Goal: Complete application form

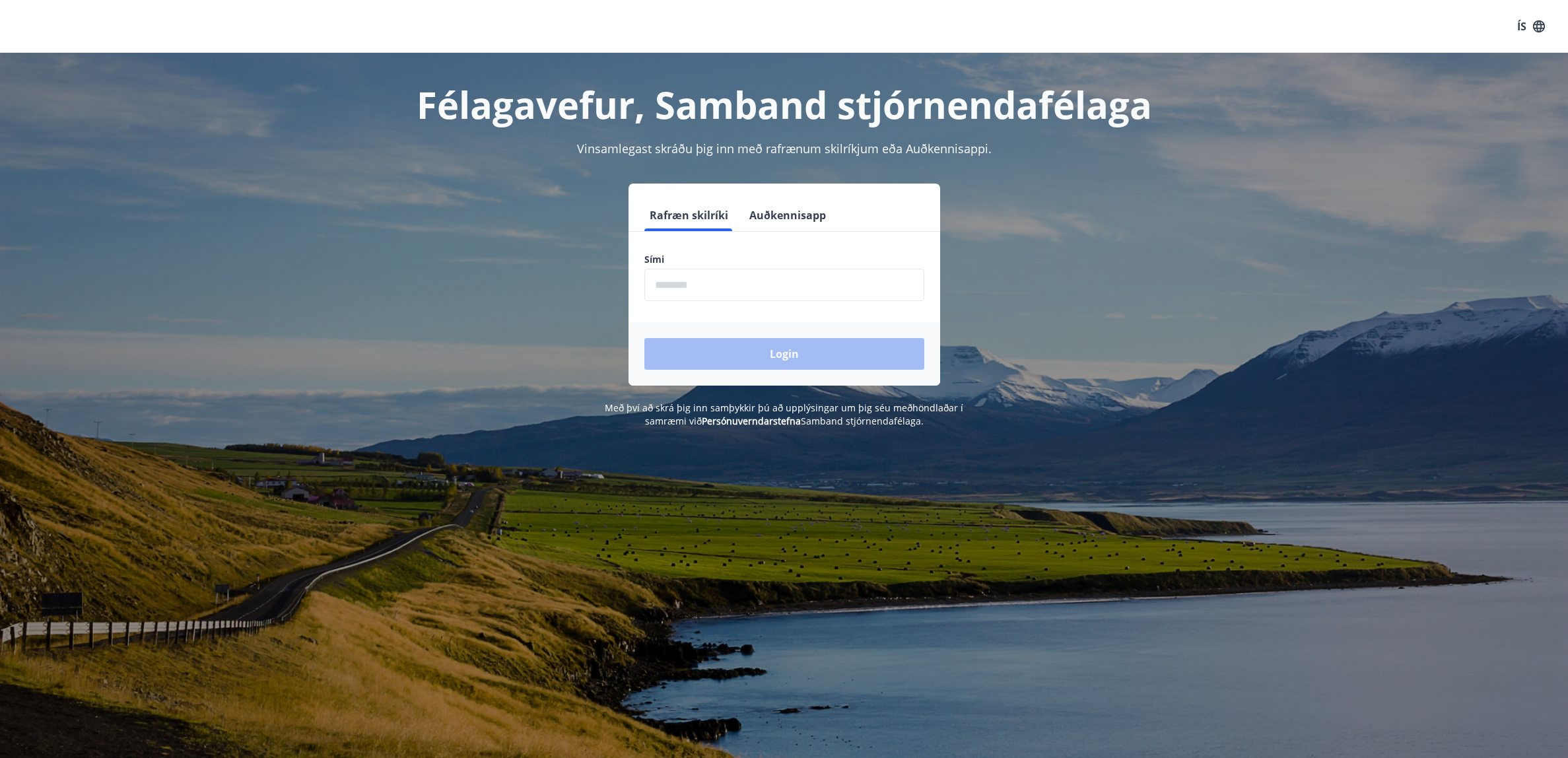
click at [752, 283] on input "phone" at bounding box center [784, 285] width 280 height 32
type input "********"
click at [644, 338] on button "Login" at bounding box center [784, 354] width 280 height 32
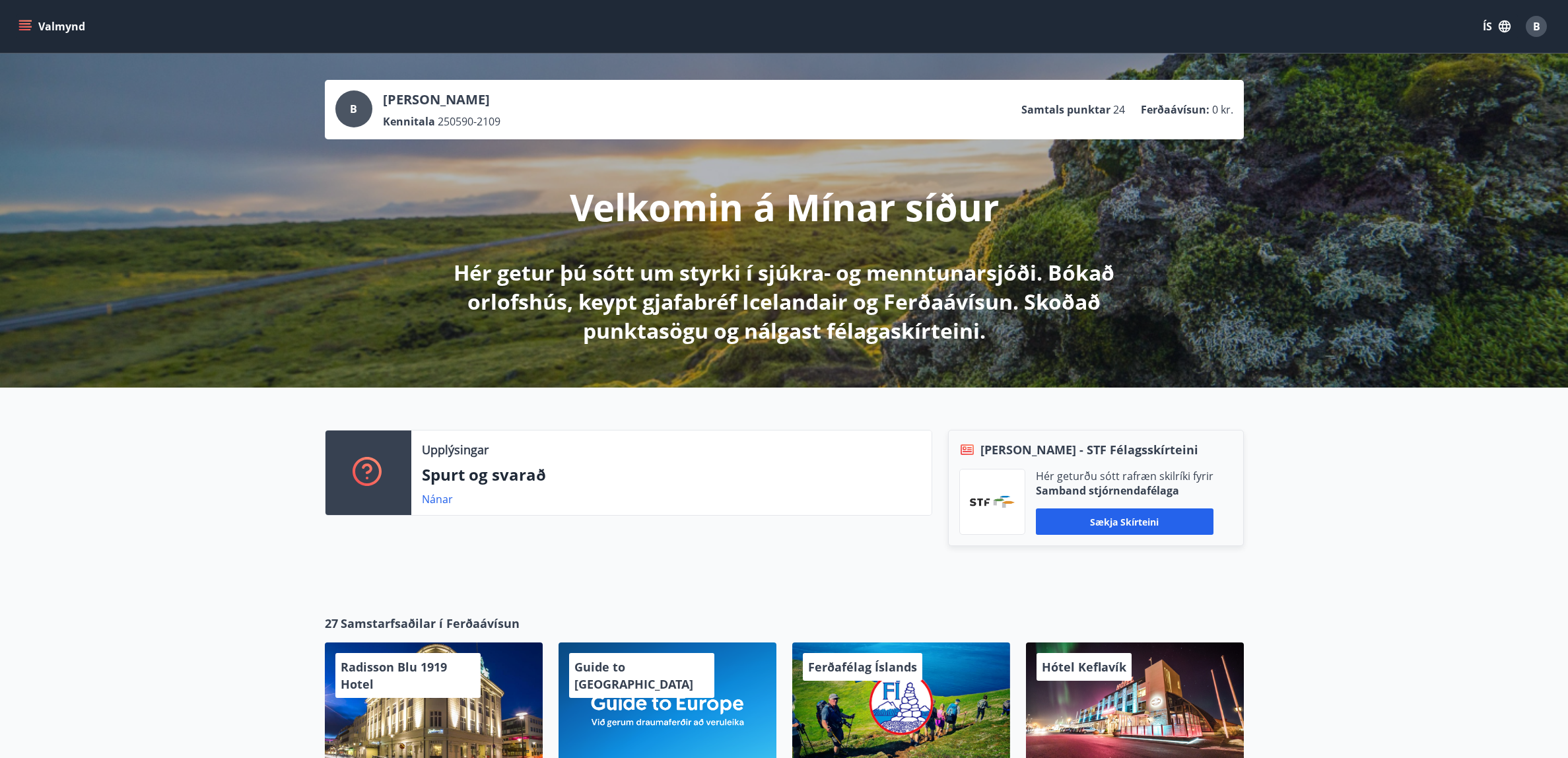
click at [34, 19] on button "Valmynd" at bounding box center [53, 25] width 75 height 24
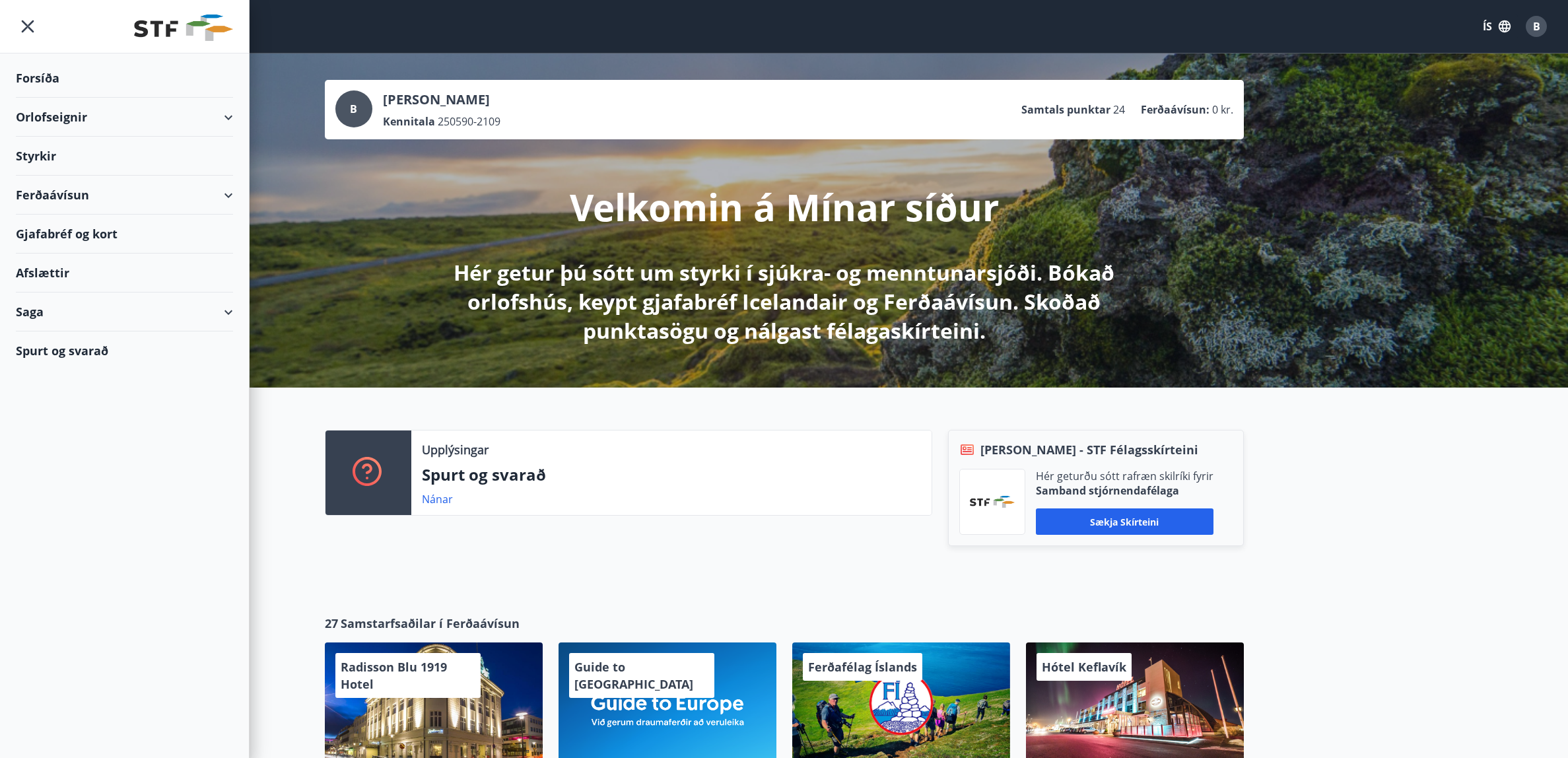
click at [39, 160] on div "Styrkir" at bounding box center [125, 156] width 217 height 39
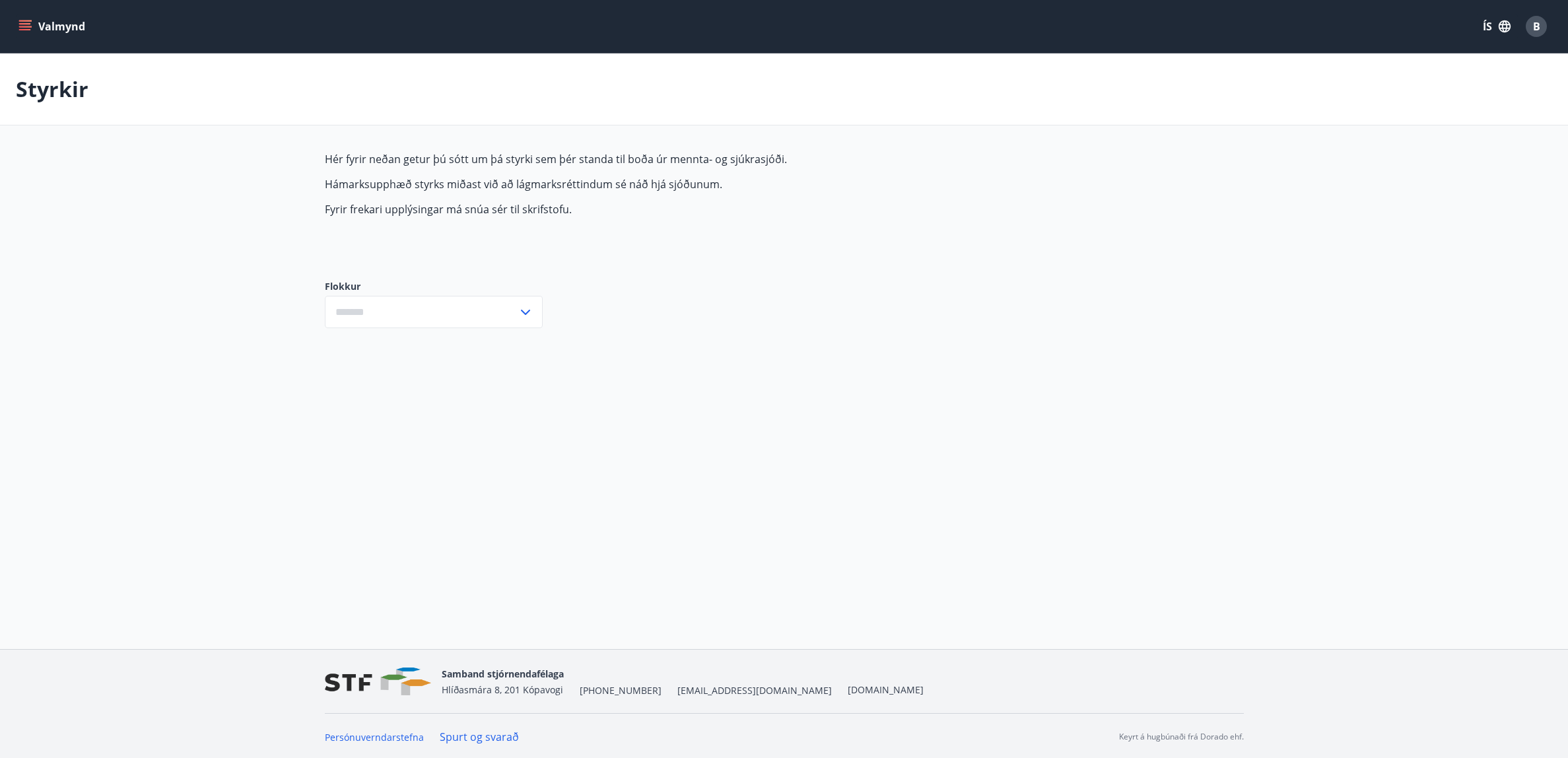
type input "***"
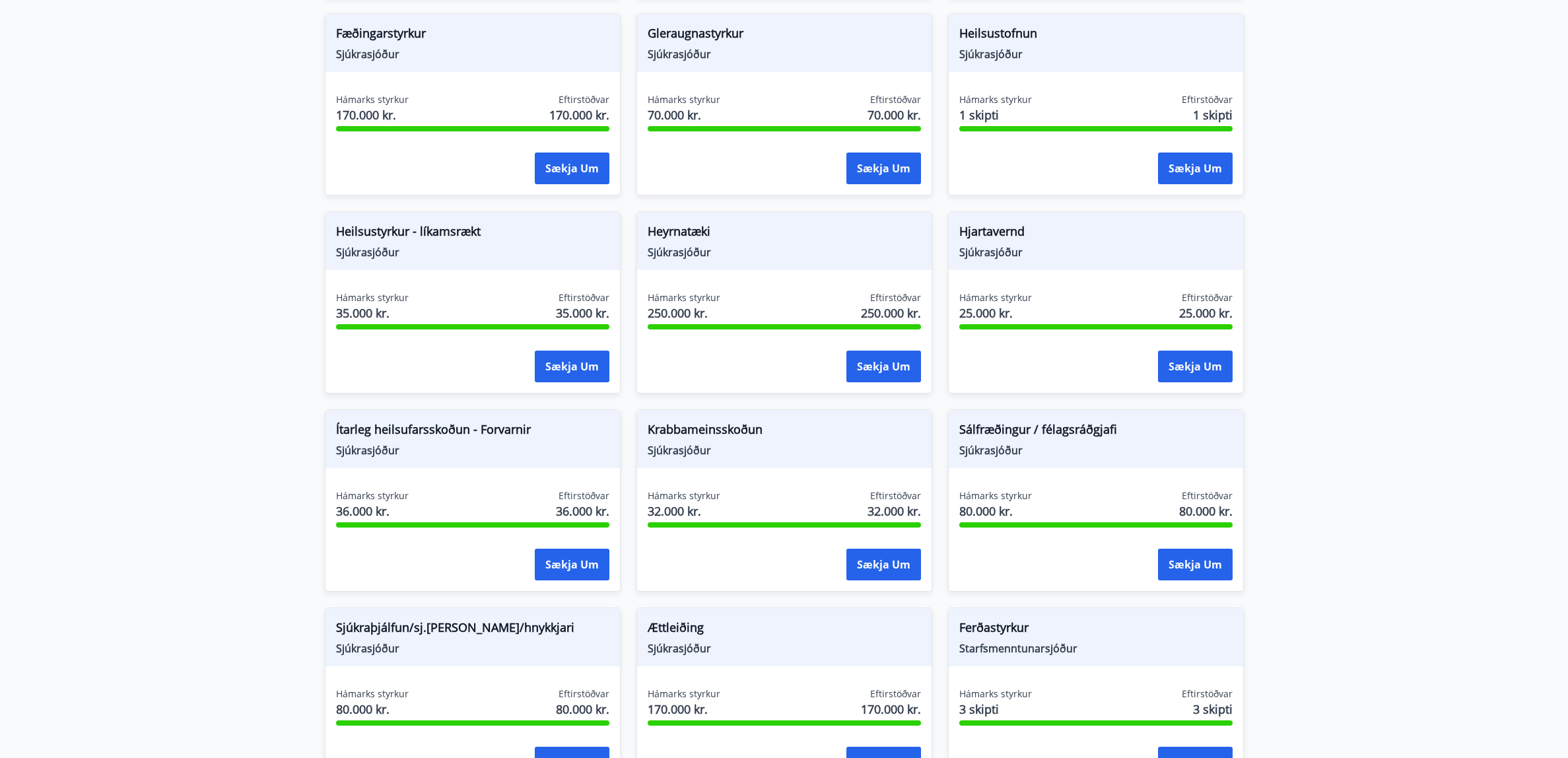
scroll to position [545, 0]
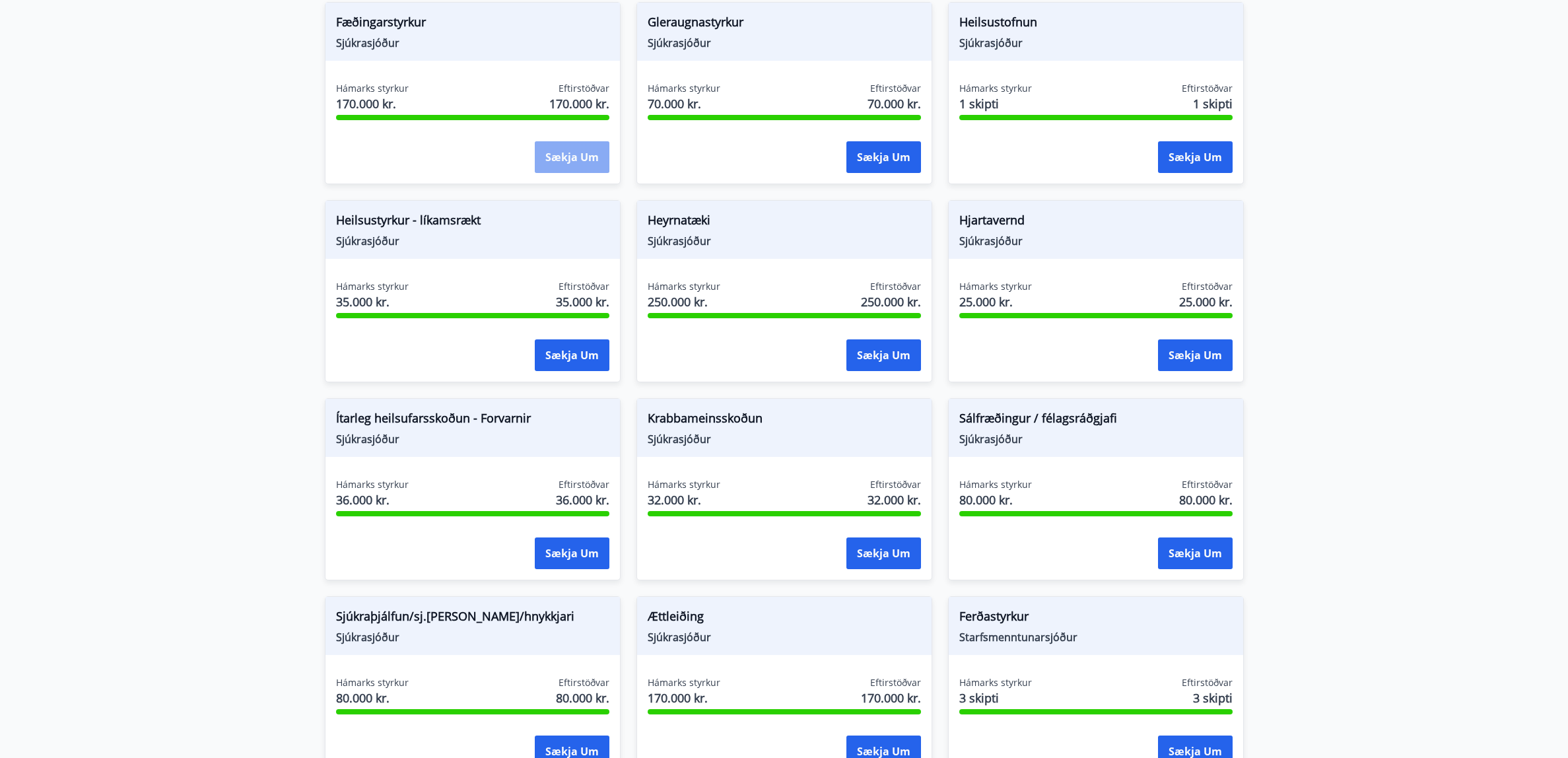
click at [560, 149] on button "Sækja um" at bounding box center [571, 158] width 75 height 32
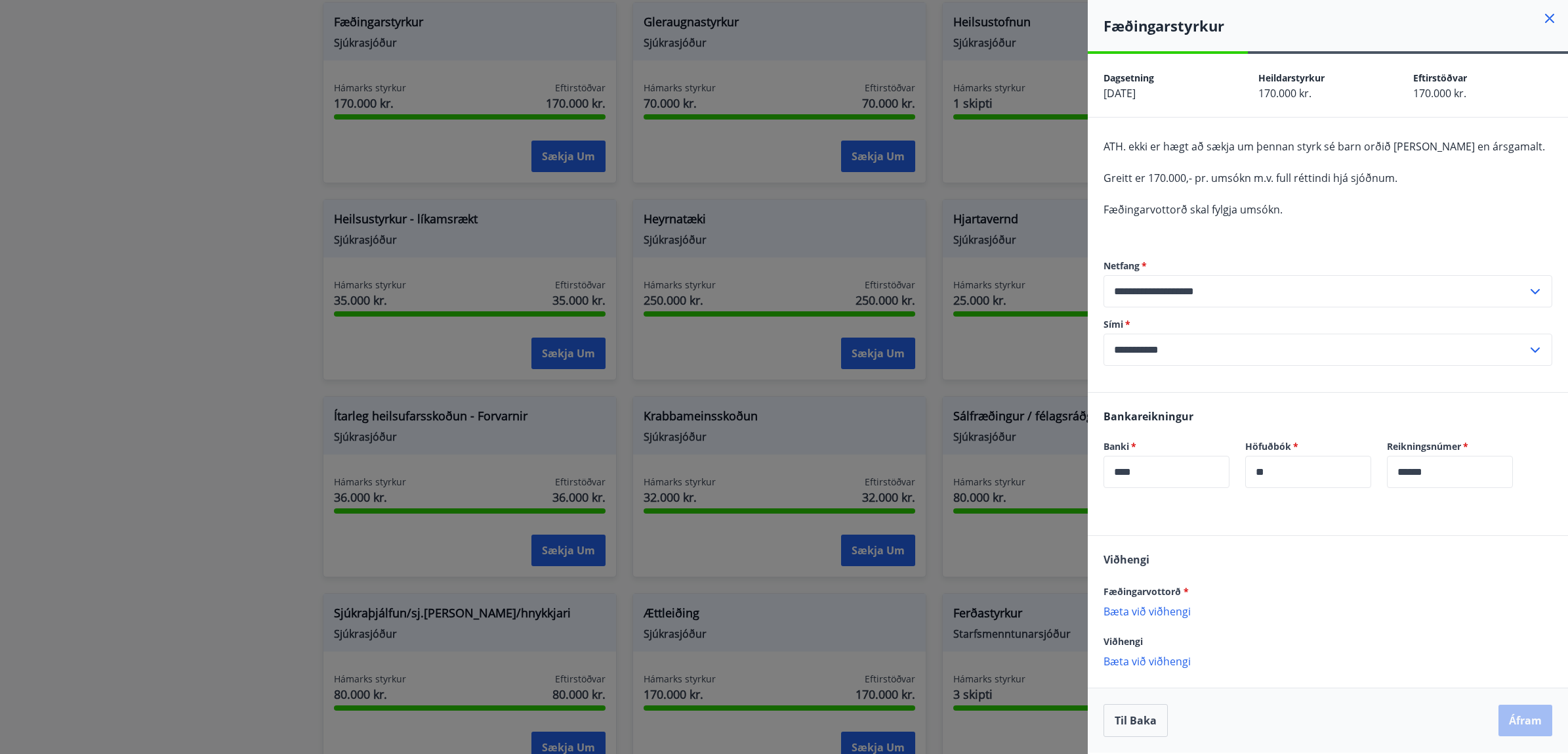
click at [1118, 620] on div "Viðhengi Fæðingarvottorð * Bæta við viðhengi {error_attachment_undefined} Viðhe…" at bounding box center [1328, 608] width 480 height 147
click at [1123, 612] on p "Bæta við viðhengi" at bounding box center [1328, 610] width 449 height 13
click at [1514, 733] on button "Áfram" at bounding box center [1525, 731] width 53 height 32
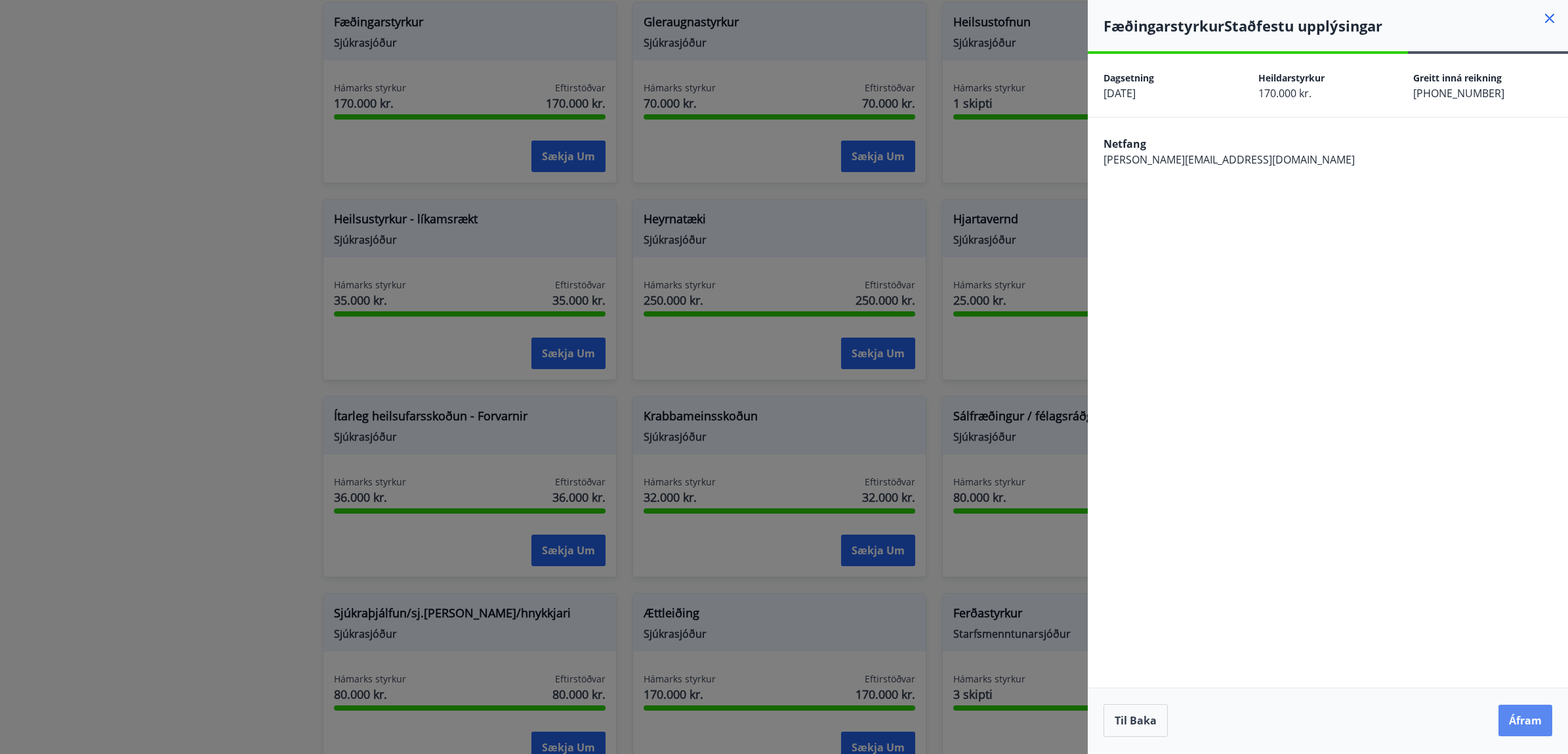
click at [1511, 721] on button "Áfram" at bounding box center [1525, 720] width 53 height 32
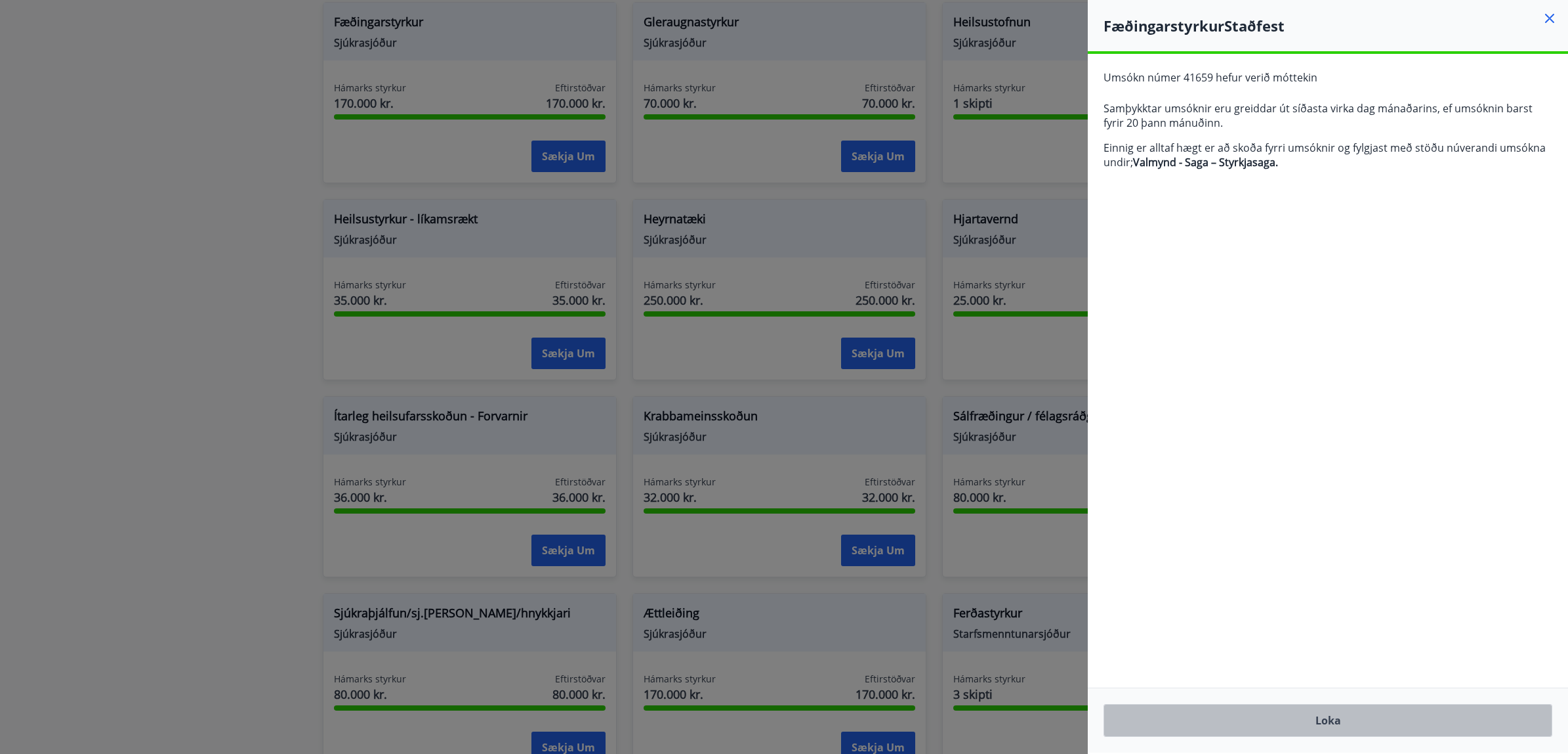
click at [1388, 723] on button "Loka" at bounding box center [1328, 719] width 449 height 33
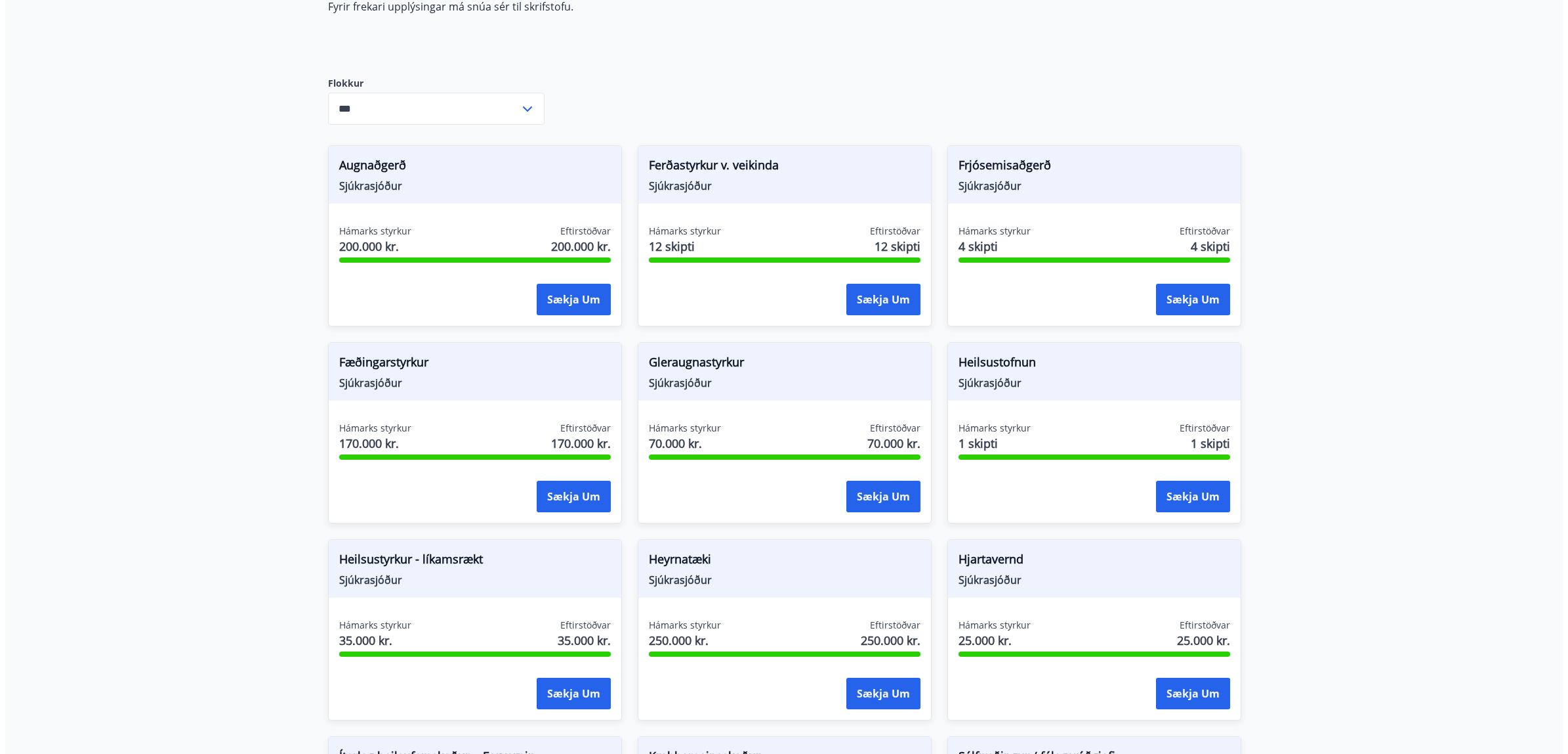
scroll to position [441, 0]
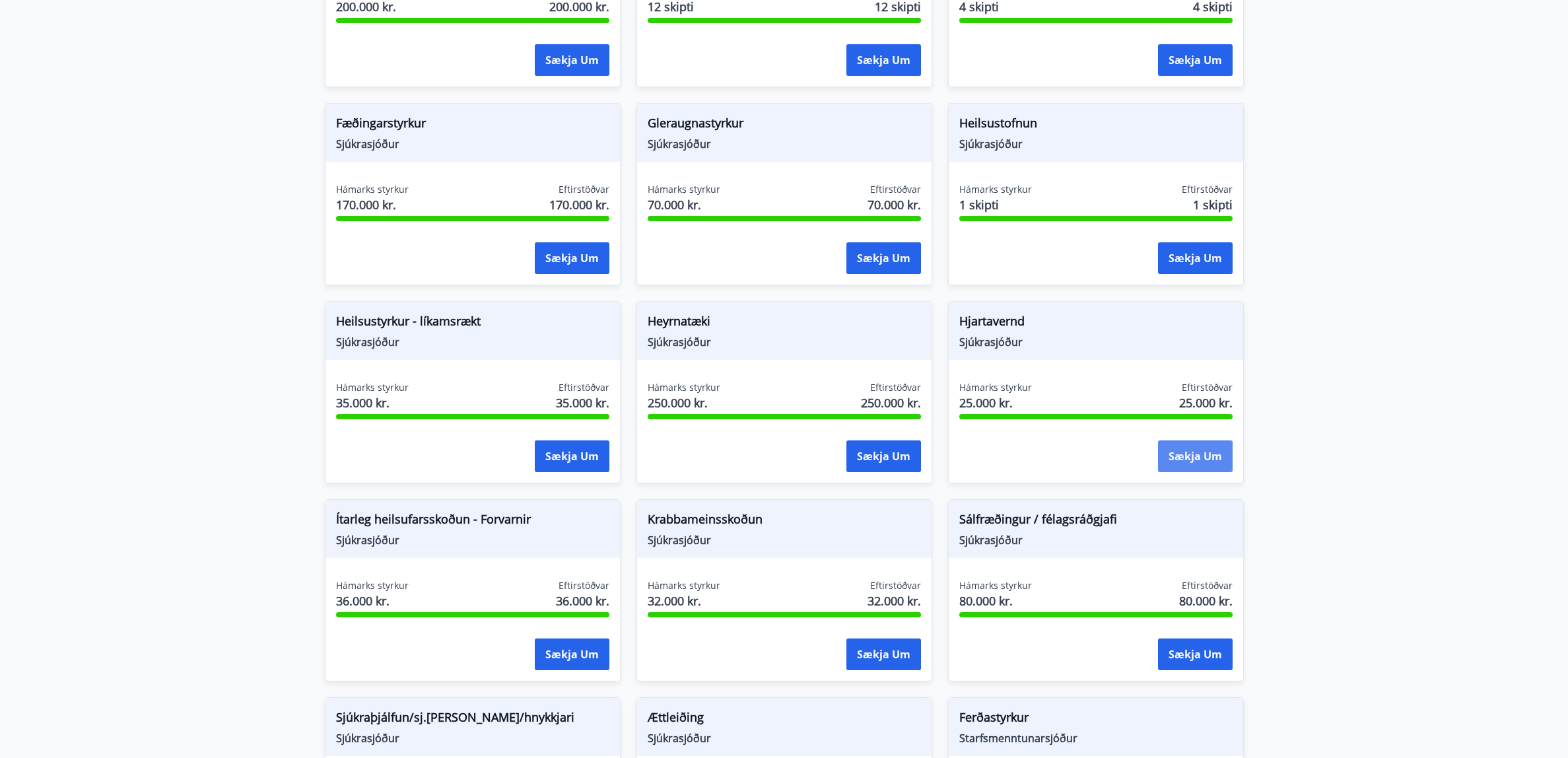
click at [1195, 461] on button "Sækja um" at bounding box center [1195, 456] width 75 height 32
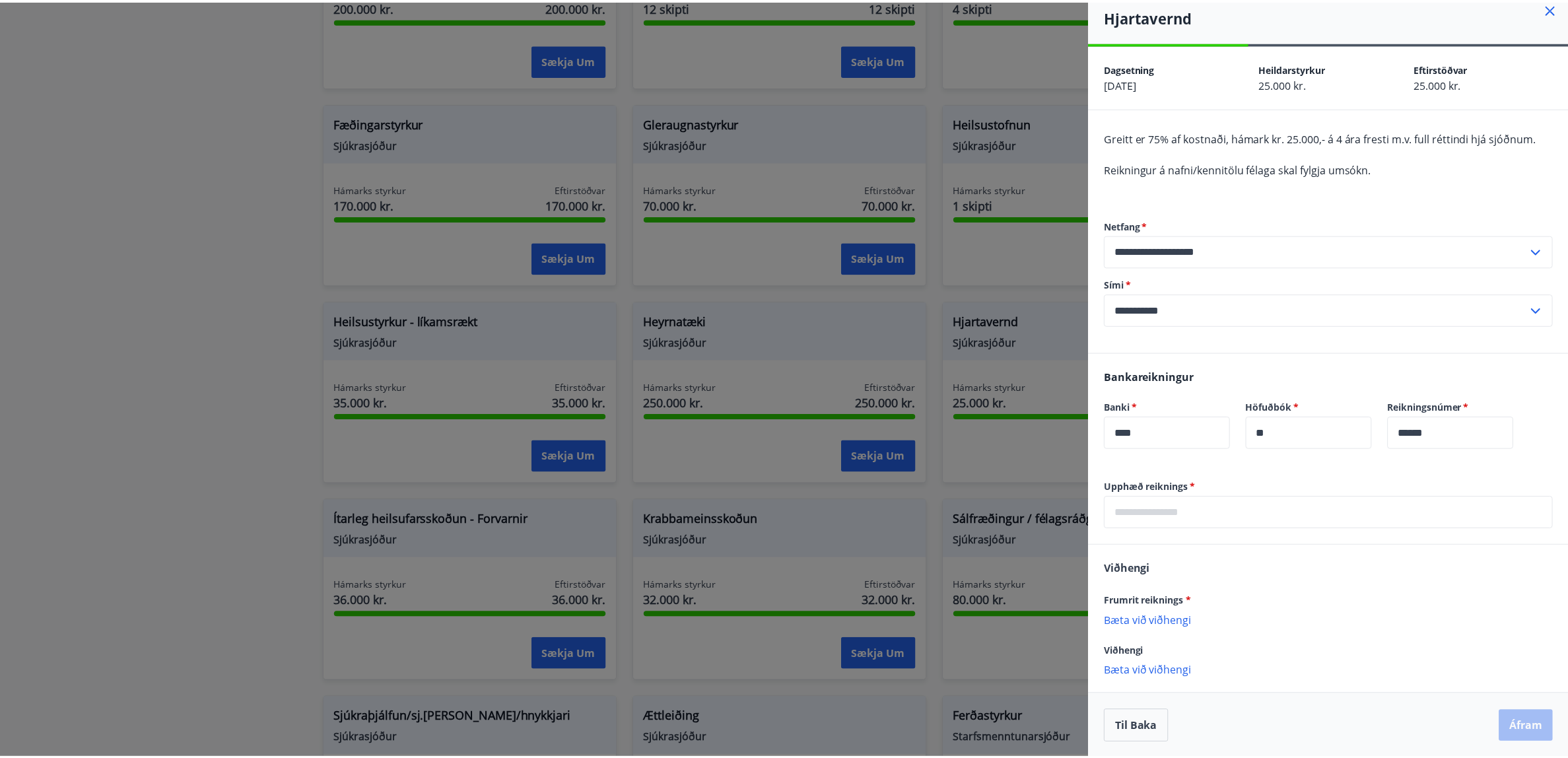
scroll to position [10, 0]
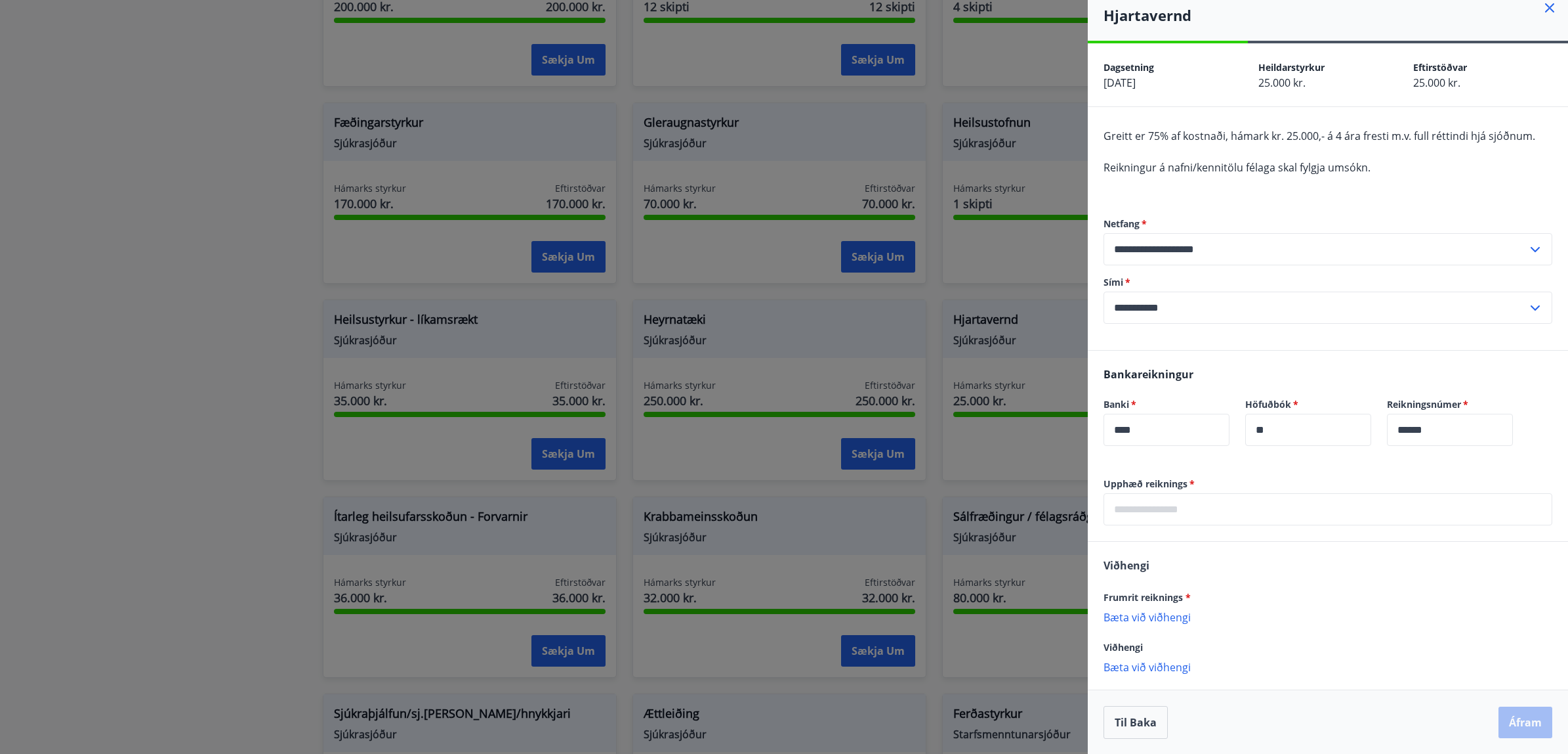
click at [977, 489] on div at bounding box center [784, 377] width 1568 height 754
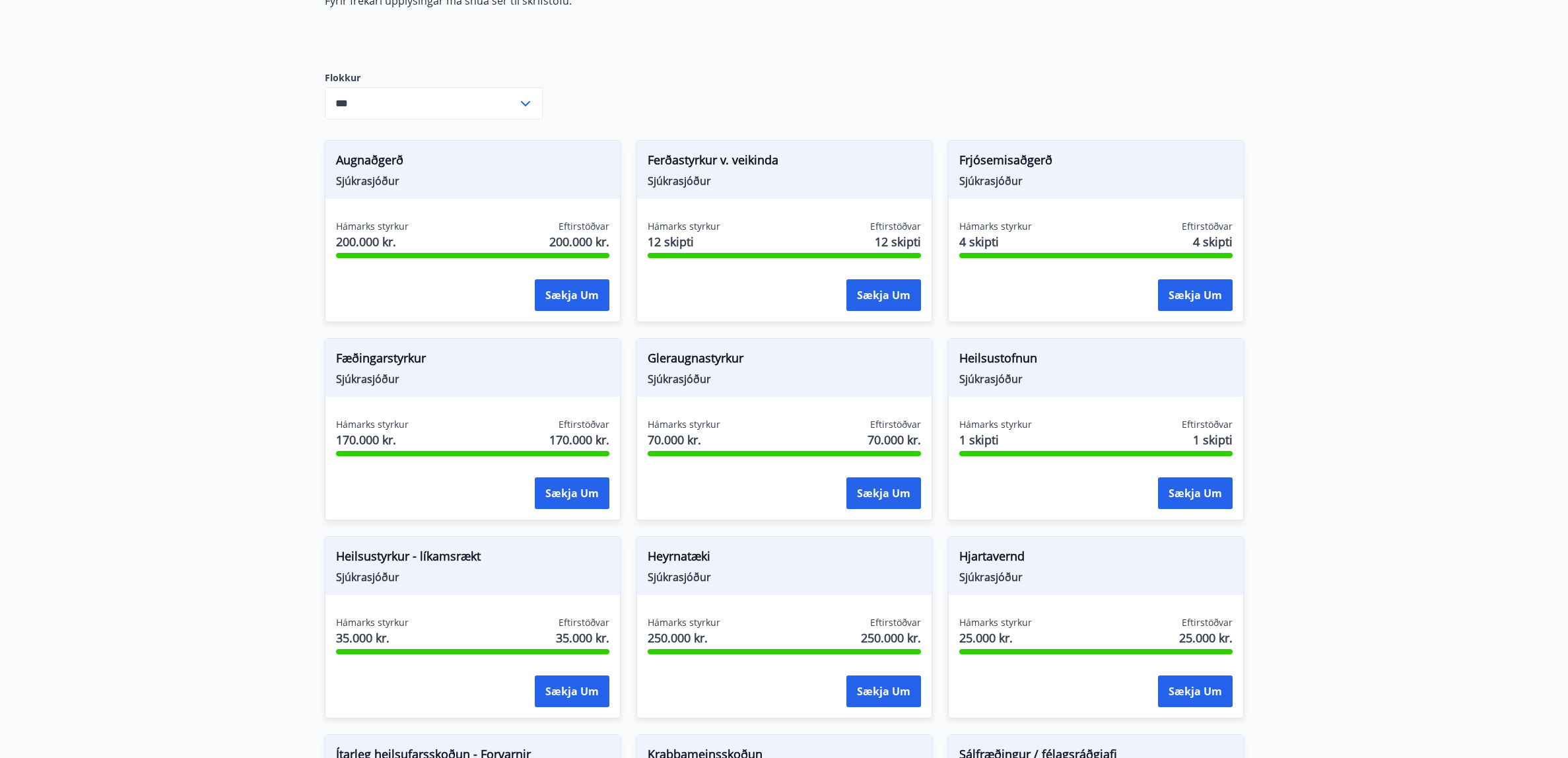
scroll to position [210, 0]
click at [877, 300] on button "Sækja um" at bounding box center [883, 295] width 75 height 32
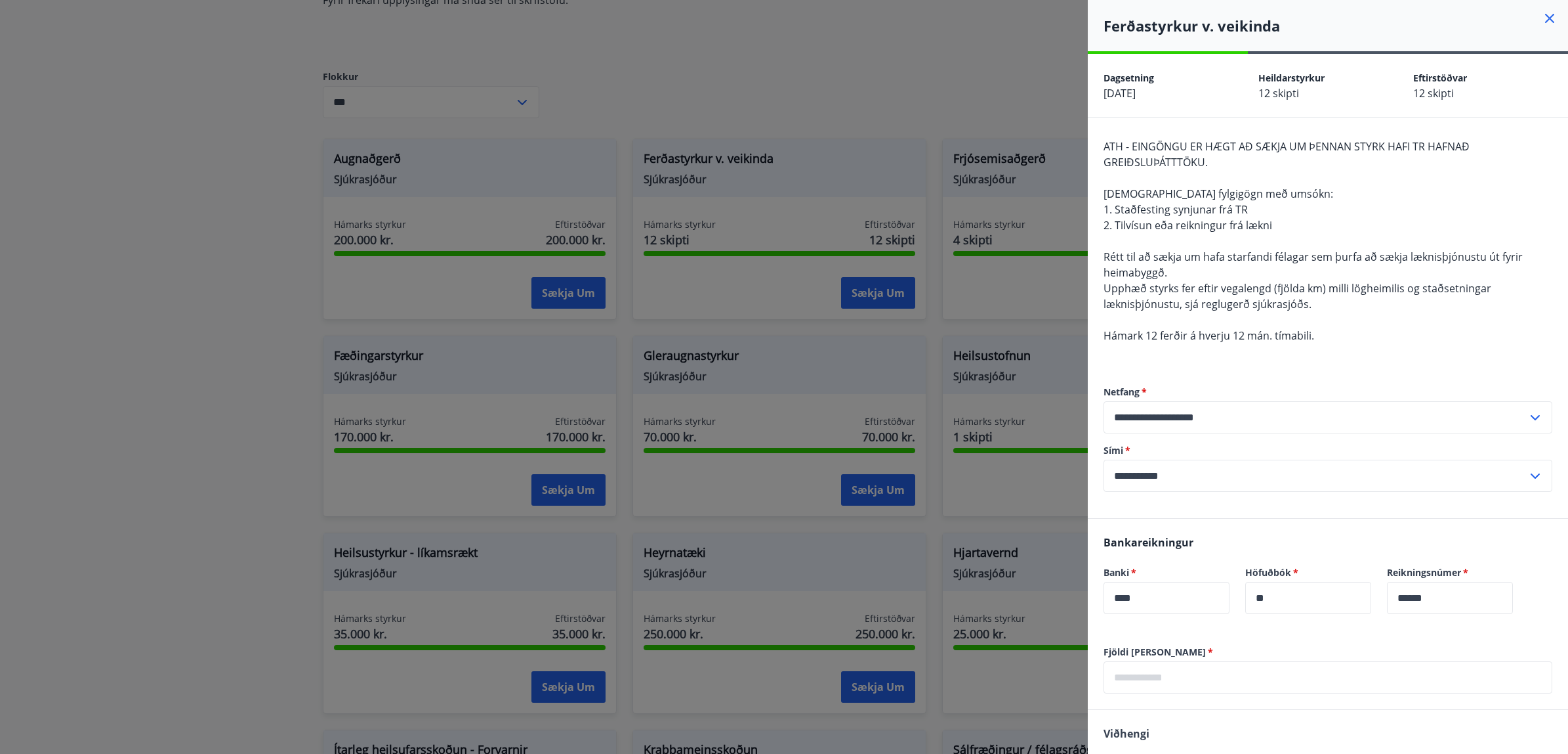
click at [969, 323] on div at bounding box center [784, 377] width 1568 height 754
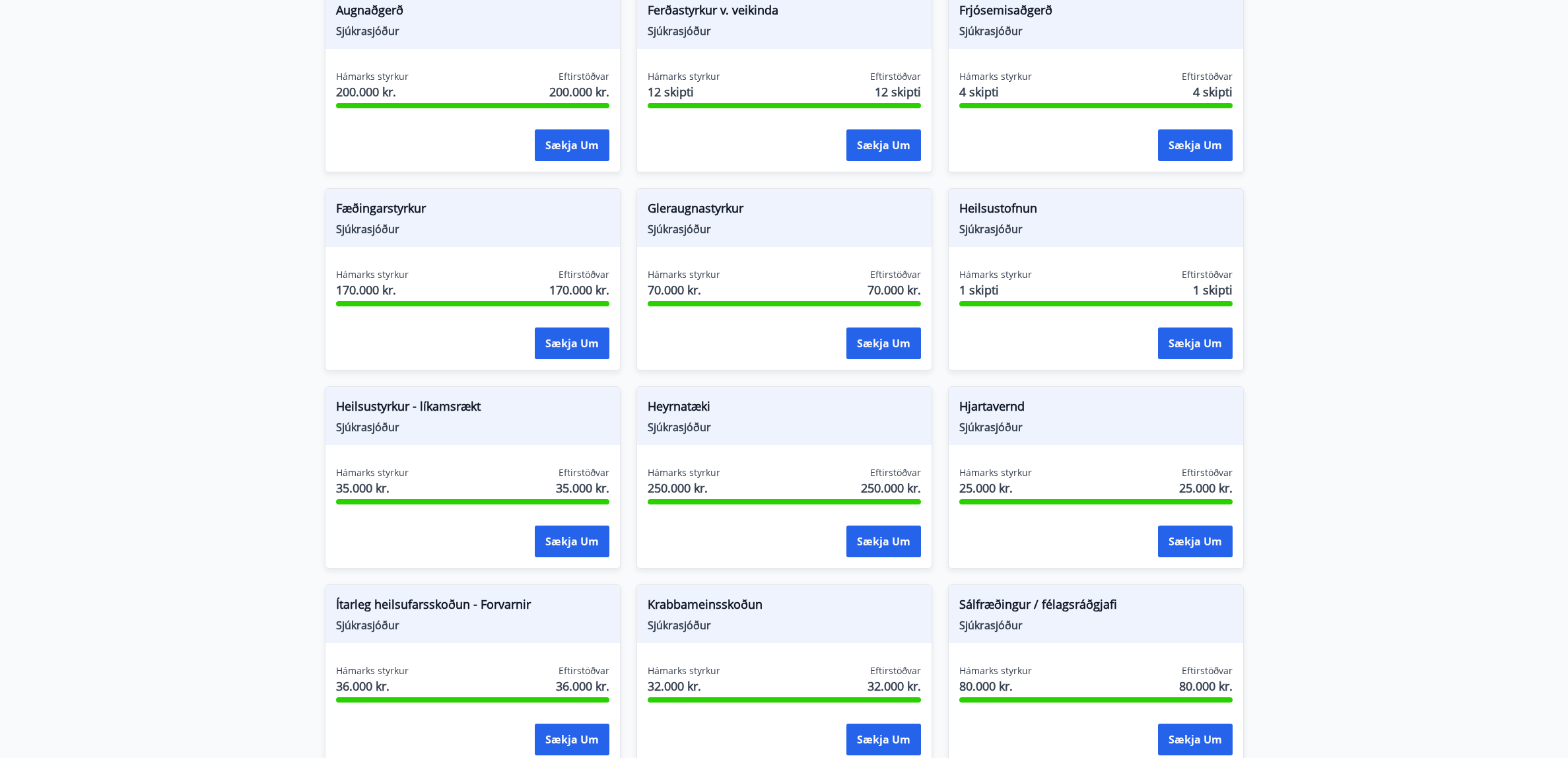
scroll to position [417, 0]
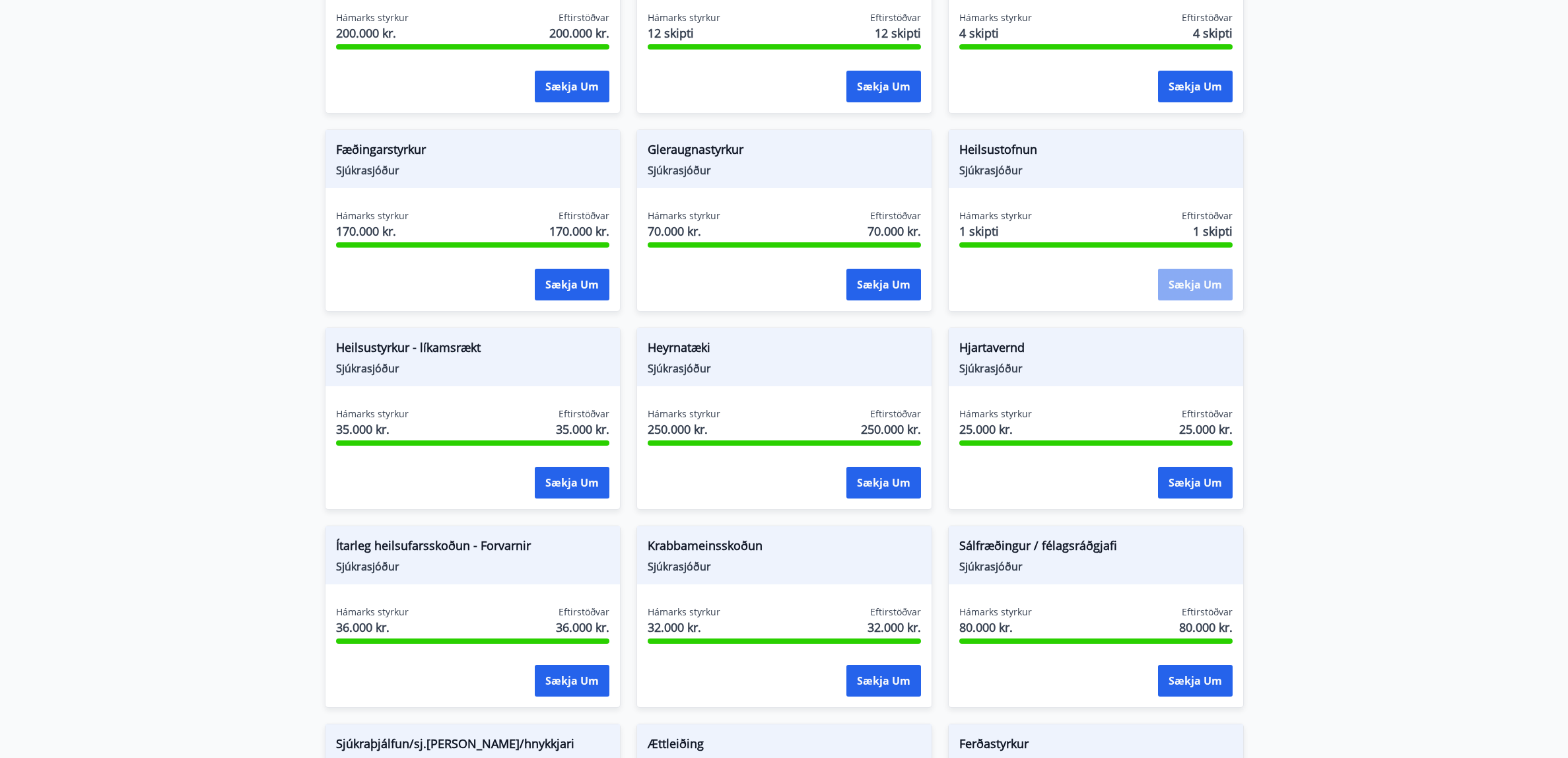
click at [1194, 290] on button "Sækja um" at bounding box center [1195, 285] width 75 height 32
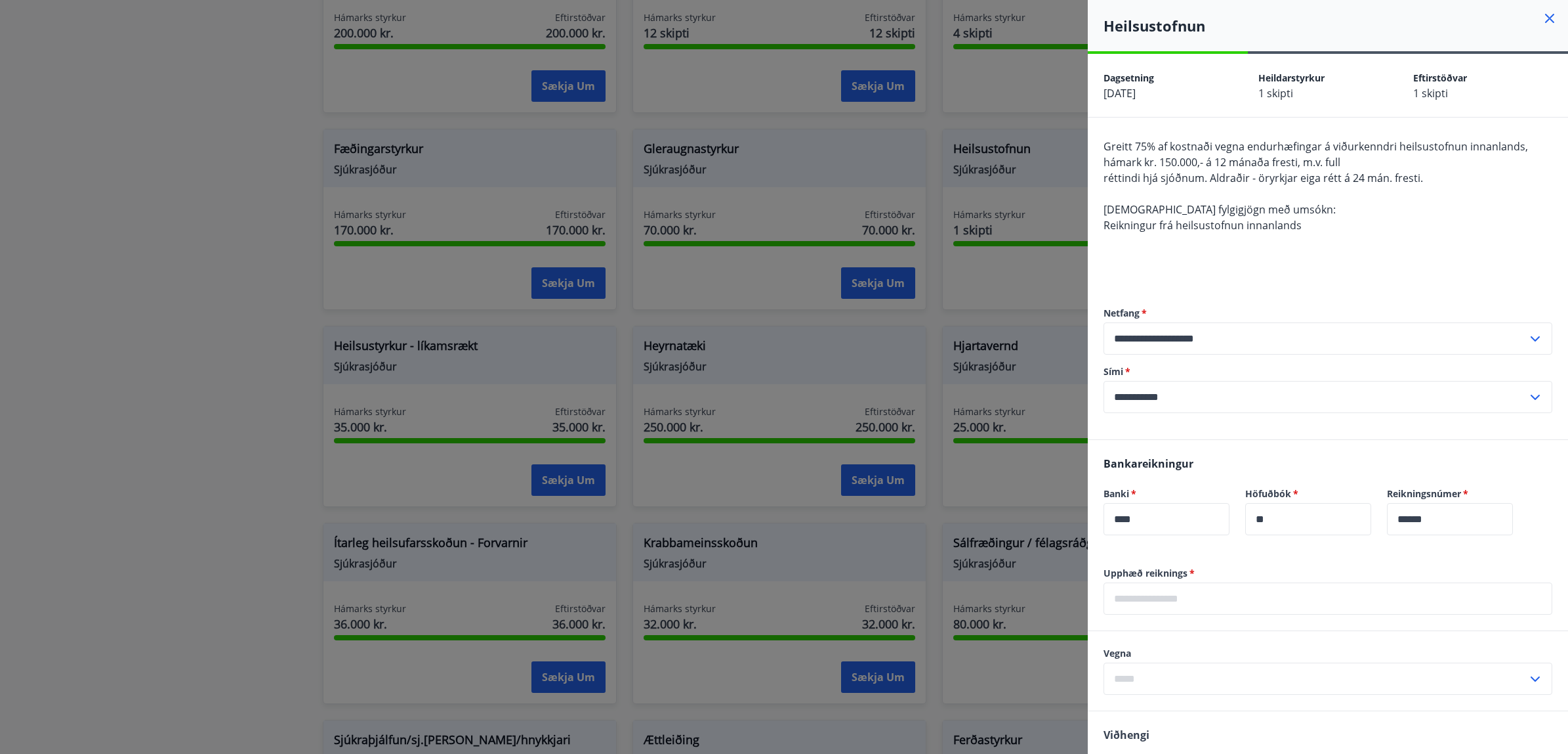
click at [1038, 300] on div at bounding box center [784, 377] width 1568 height 754
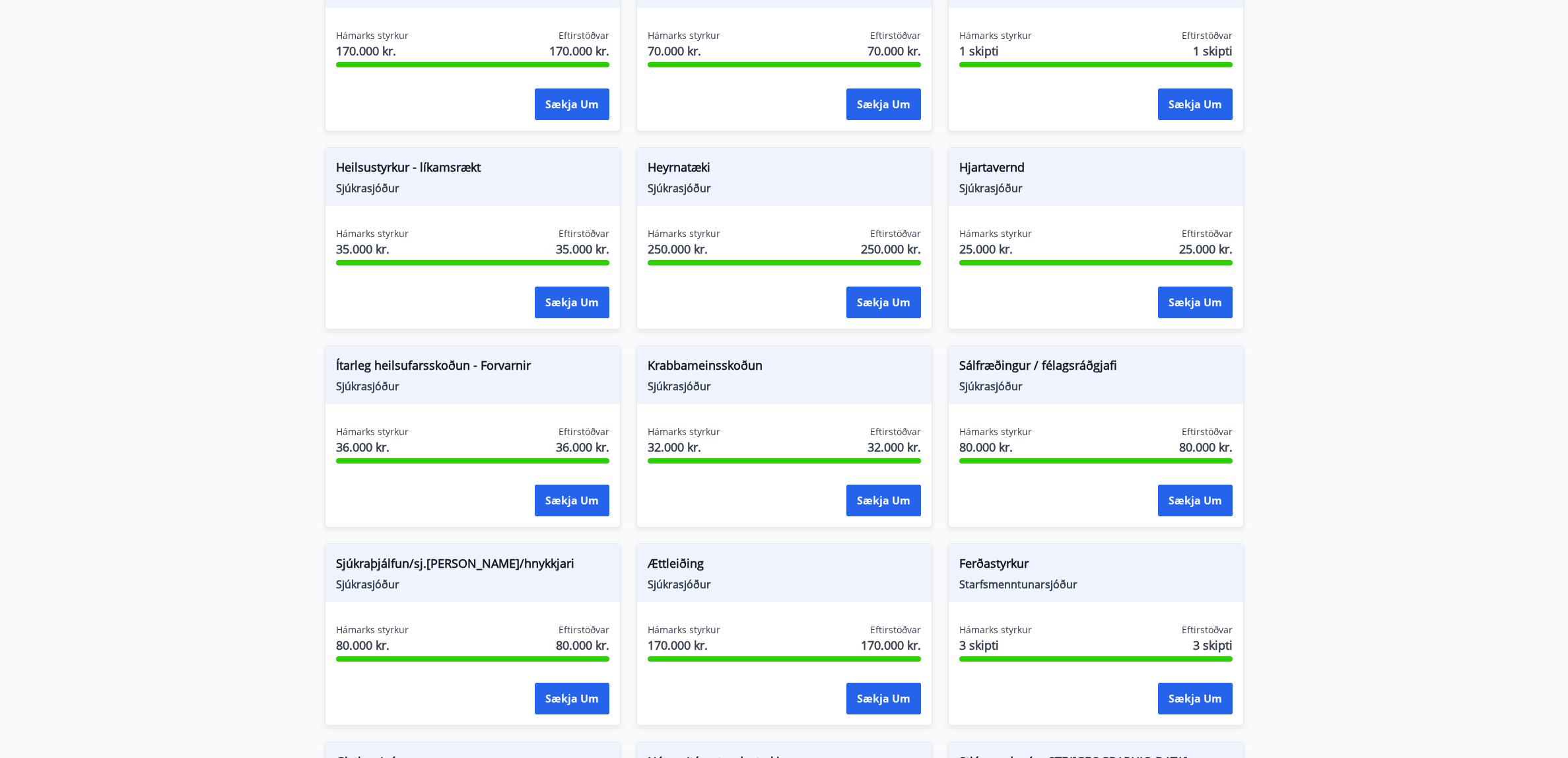
scroll to position [598, 0]
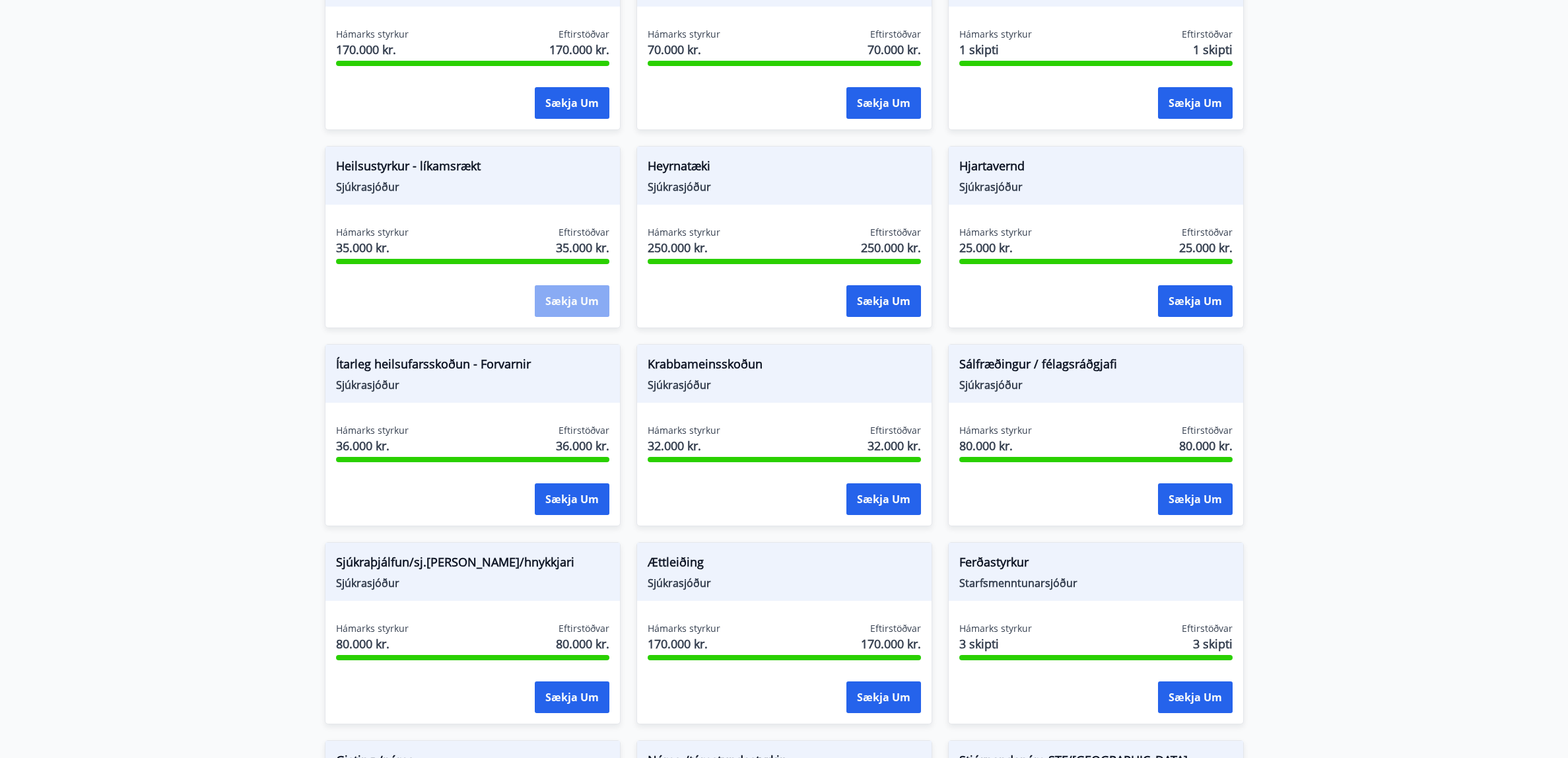
click at [585, 299] on button "Sækja um" at bounding box center [571, 301] width 75 height 32
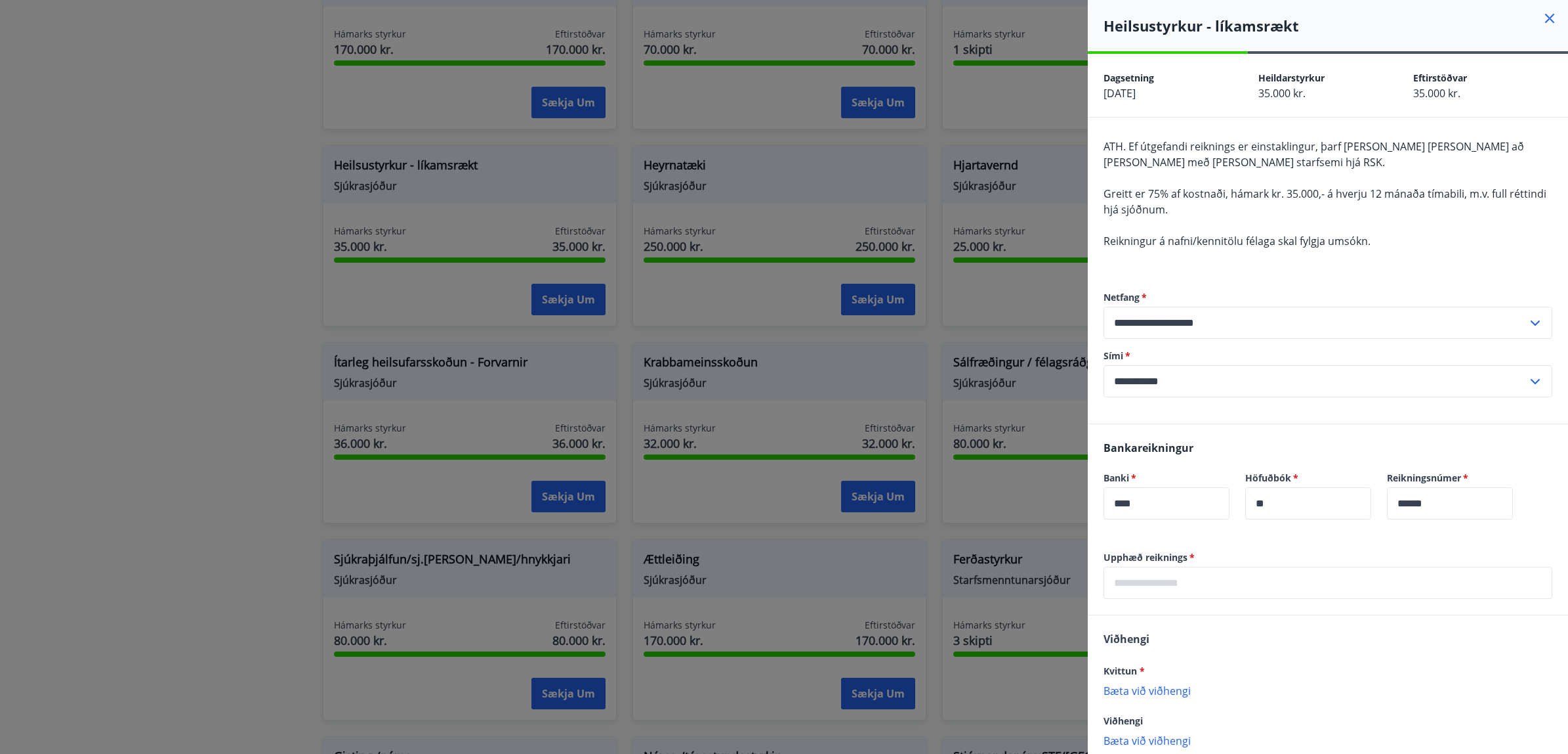
click at [979, 308] on div at bounding box center [784, 377] width 1568 height 754
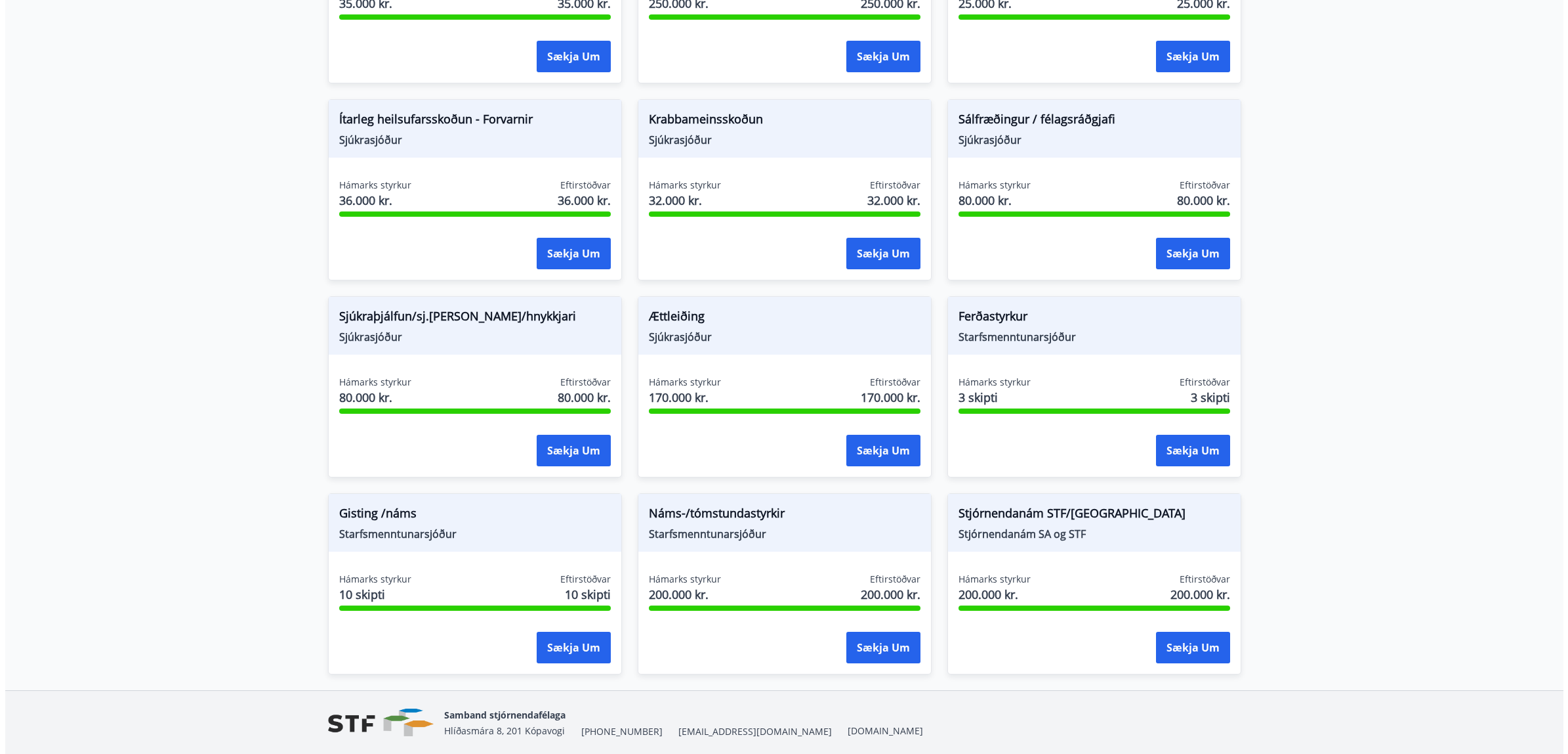
scroll to position [839, 0]
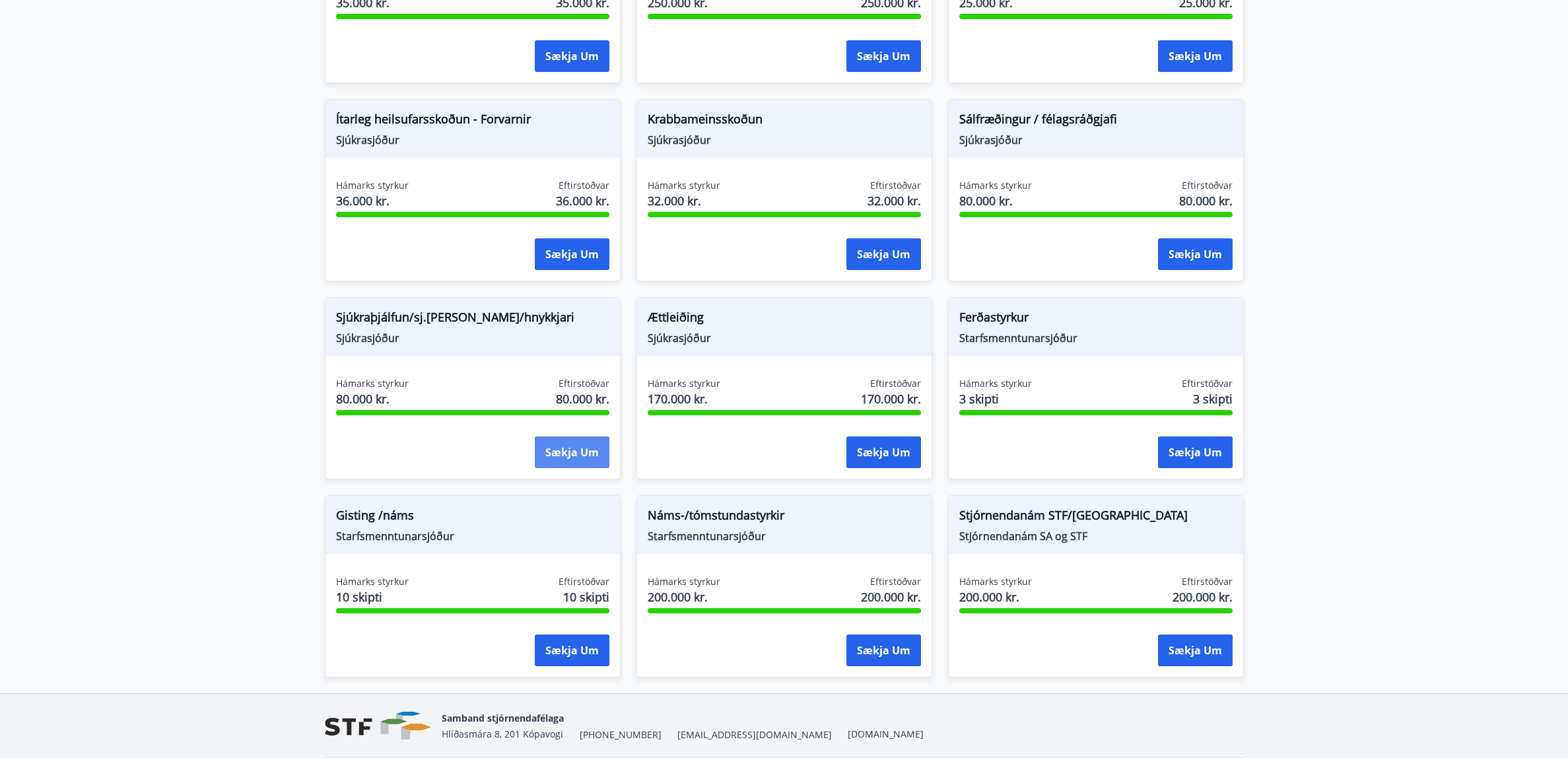
click at [550, 455] on button "Sækja um" at bounding box center [571, 452] width 75 height 32
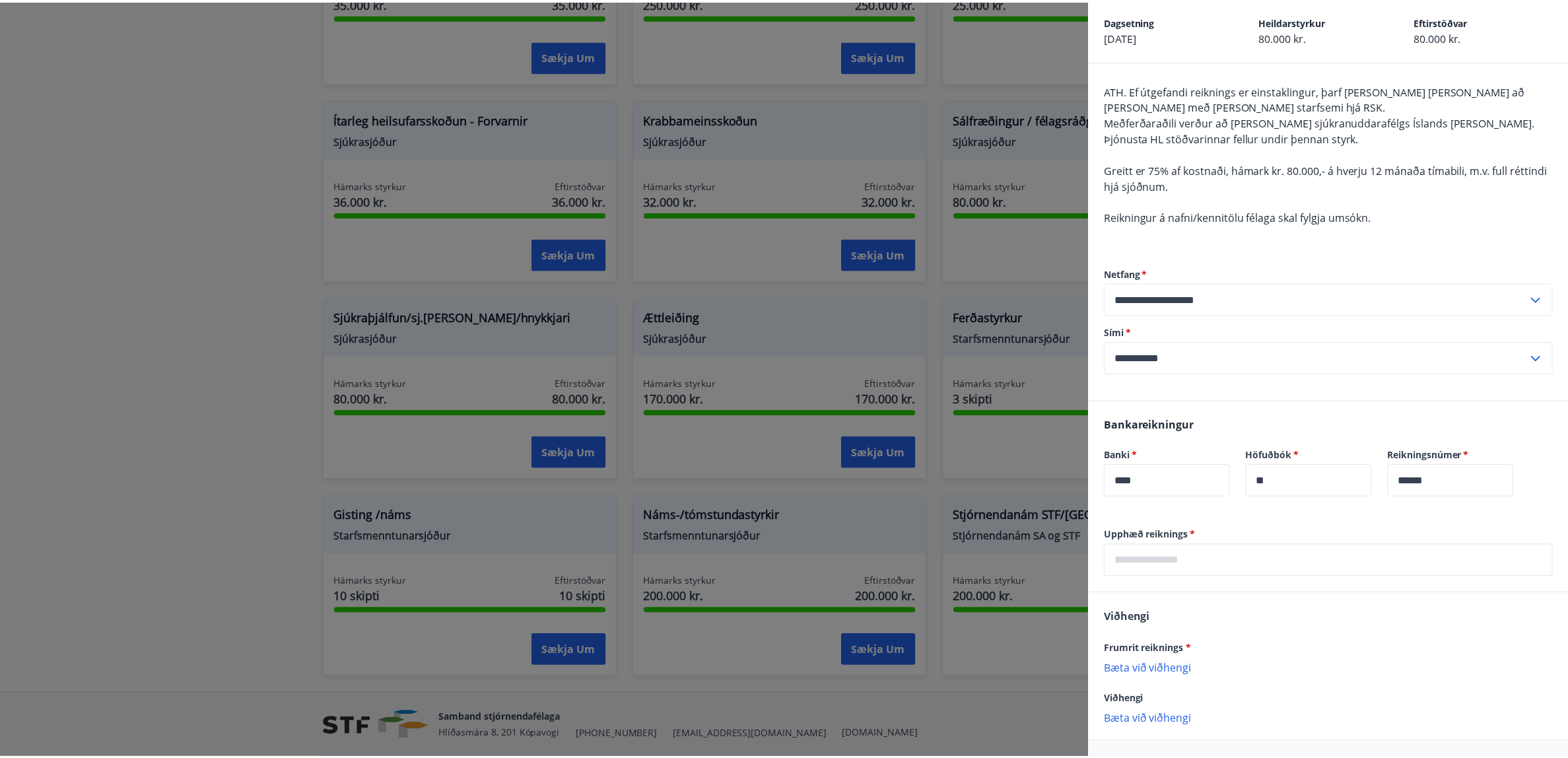
scroll to position [0, 0]
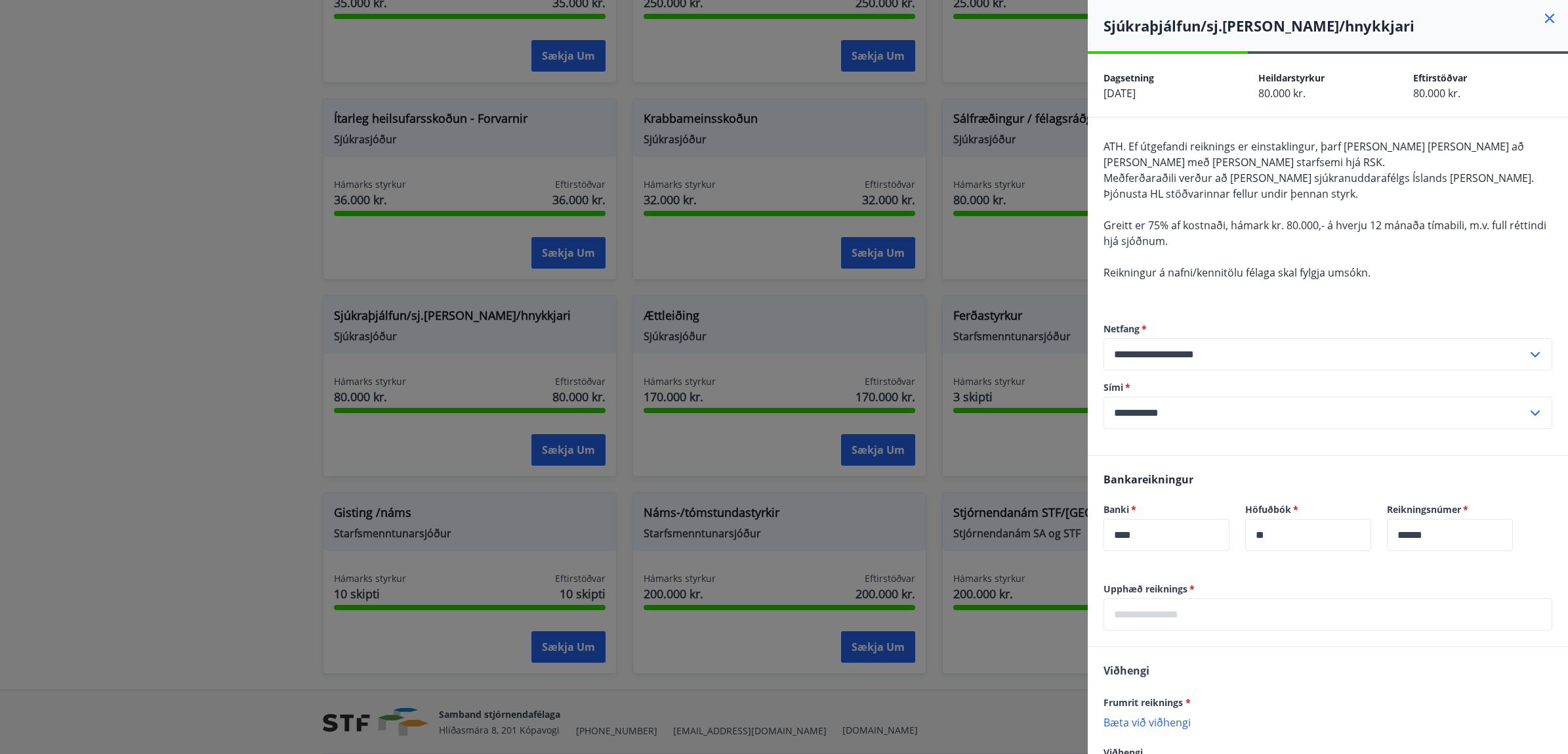
click at [801, 312] on div at bounding box center [784, 377] width 1568 height 754
